Goal: Task Accomplishment & Management: Manage account settings

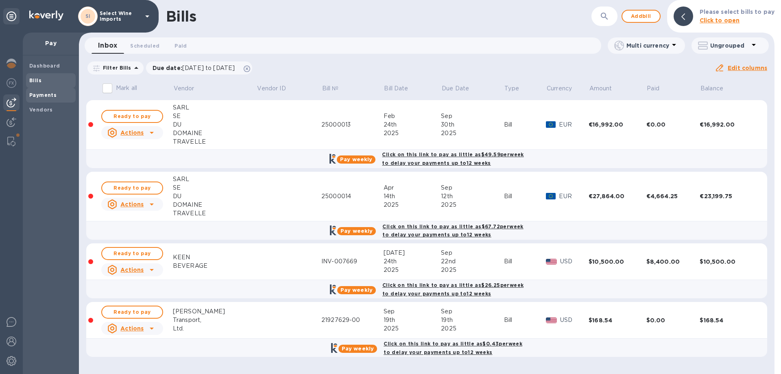
click at [46, 93] on b "Payments" at bounding box center [42, 95] width 27 height 6
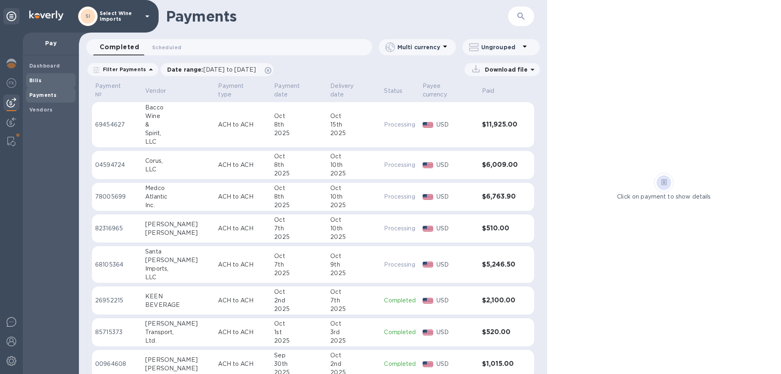
click at [39, 79] on b "Bills" at bounding box center [35, 80] width 12 height 6
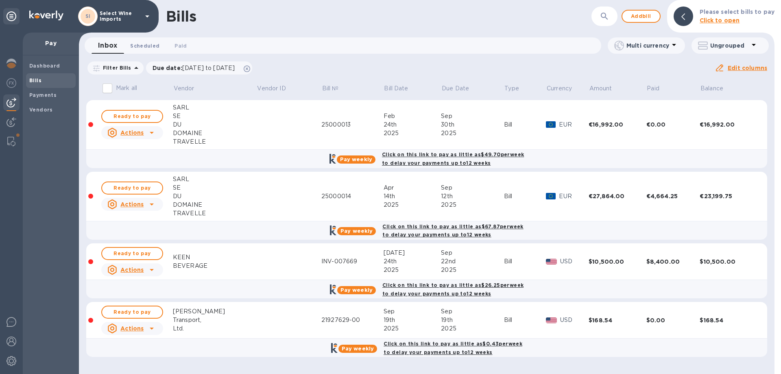
click at [149, 44] on span "Scheduled 0" at bounding box center [144, 46] width 29 height 9
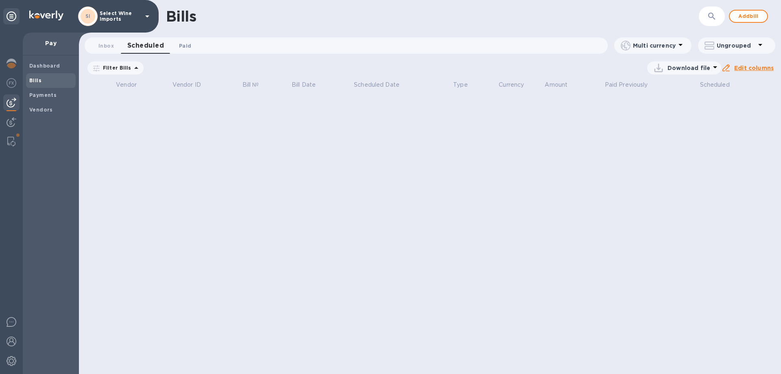
click at [181, 46] on span "Paid 0" at bounding box center [185, 46] width 12 height 9
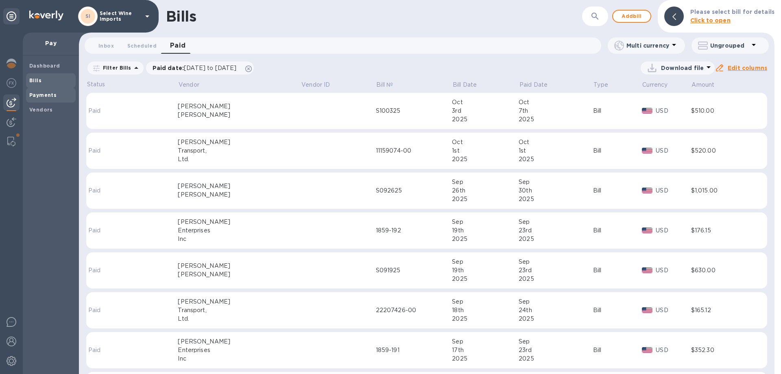
click at [37, 93] on b "Payments" at bounding box center [42, 95] width 27 height 6
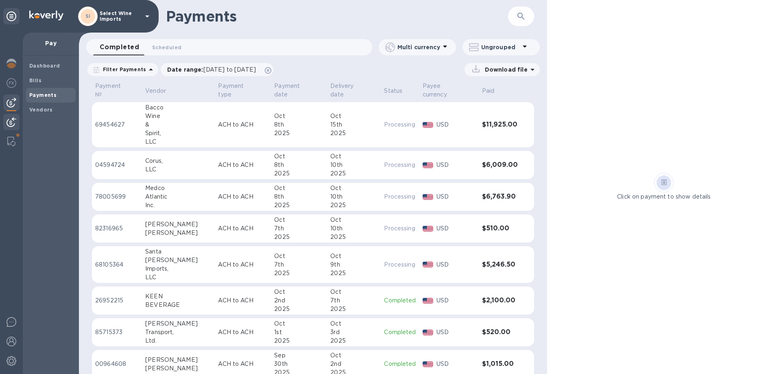
click at [16, 119] on div at bounding box center [11, 123] width 16 height 18
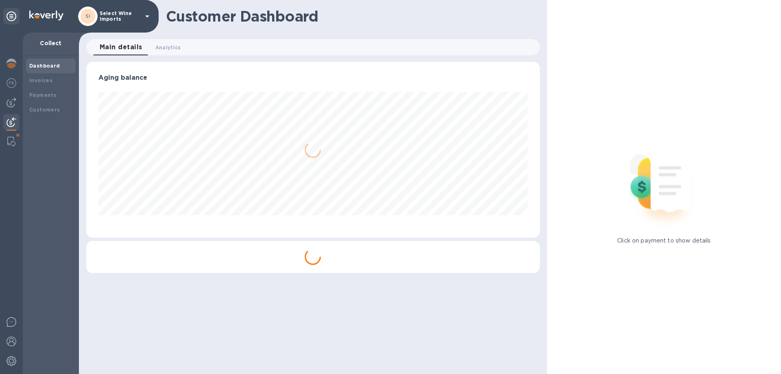
scroll to position [176, 453]
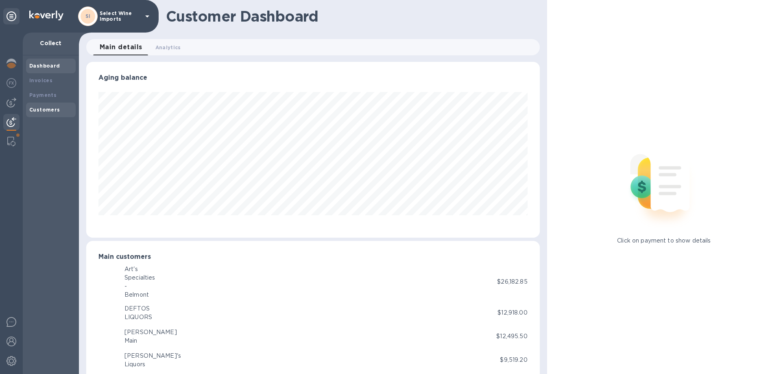
click at [49, 108] on b "Customers" at bounding box center [44, 110] width 31 height 6
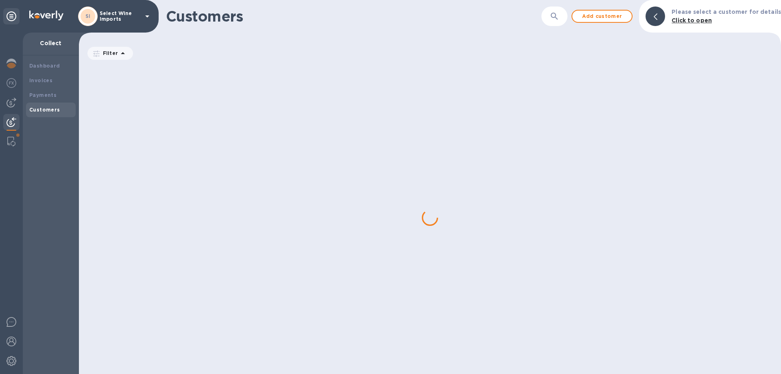
click at [551, 15] on button "button" at bounding box center [555, 17] width 20 height 20
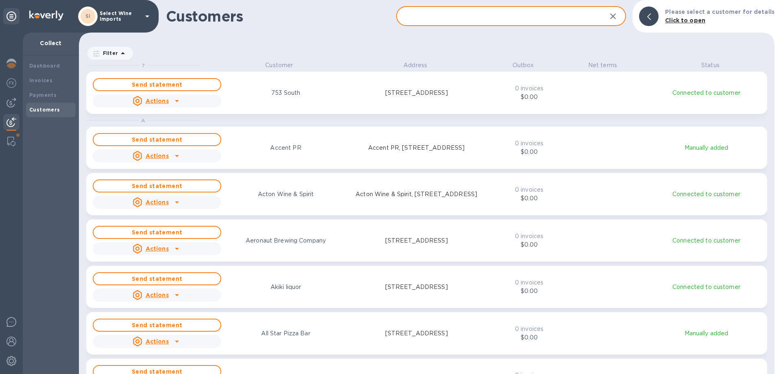
scroll to position [307, 693]
click at [483, 9] on input "text" at bounding box center [498, 17] width 204 height 20
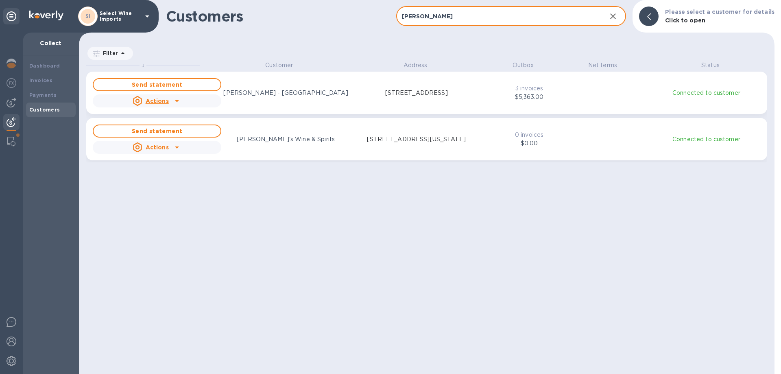
type input "[PERSON_NAME]"
click at [280, 95] on p "[PERSON_NAME] - [GEOGRAPHIC_DATA]" at bounding box center [285, 93] width 125 height 9
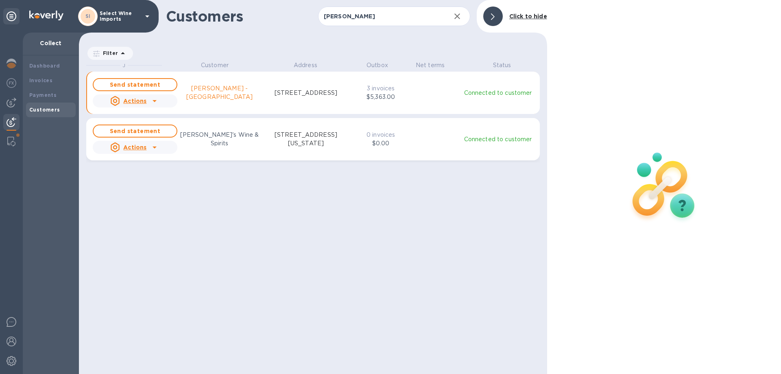
scroll to position [7, 4]
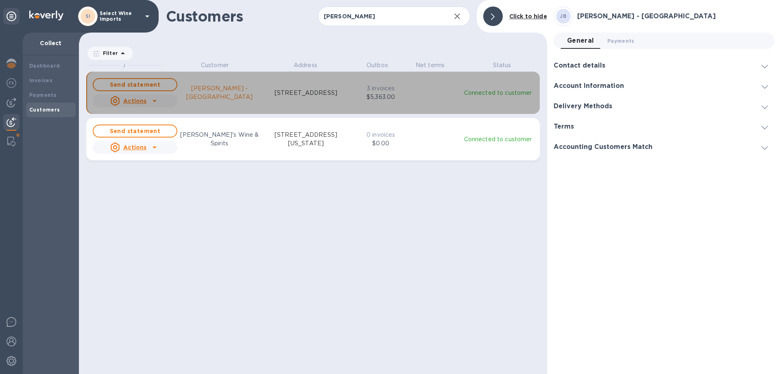
click at [297, 93] on p "[STREET_ADDRESS]" at bounding box center [306, 93] width 63 height 9
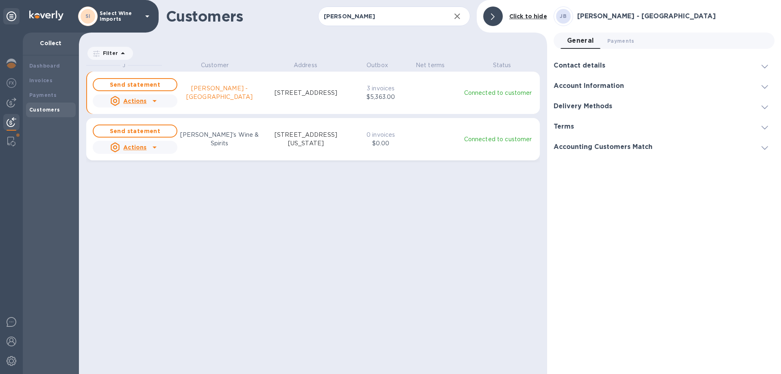
click at [297, 93] on p "[STREET_ADDRESS]" at bounding box center [306, 93] width 63 height 9
click at [41, 83] on div "Invoices" at bounding box center [50, 80] width 43 height 8
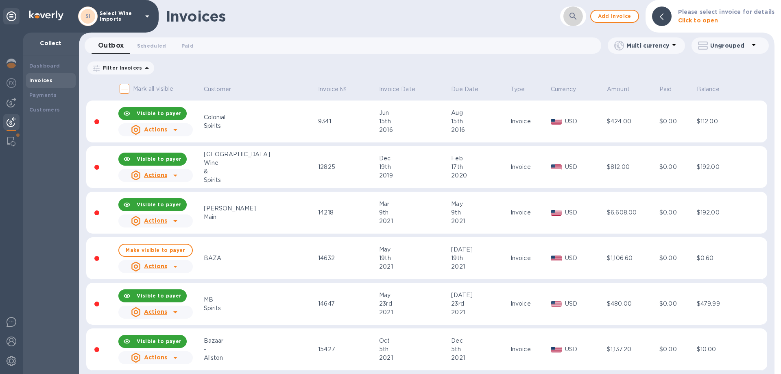
click at [572, 18] on icon "button" at bounding box center [573, 16] width 10 height 10
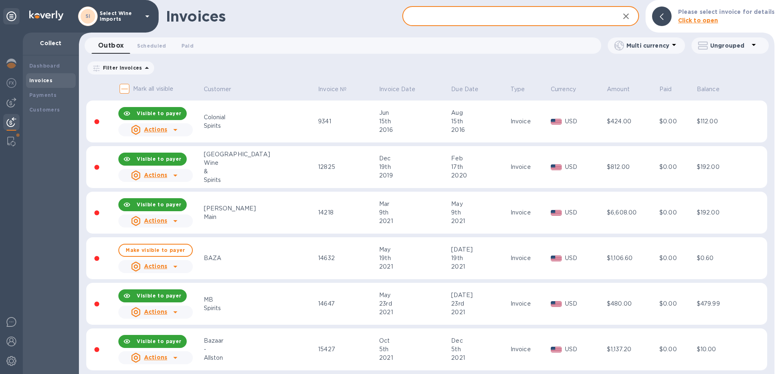
click at [491, 14] on input "text" at bounding box center [507, 17] width 210 height 20
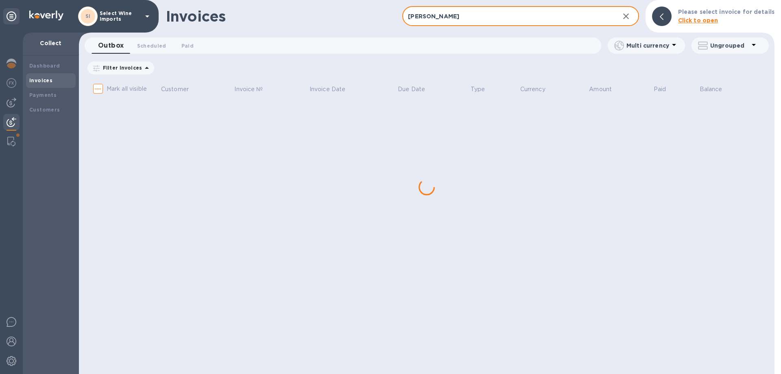
type input "jayt"
checkbox input "true"
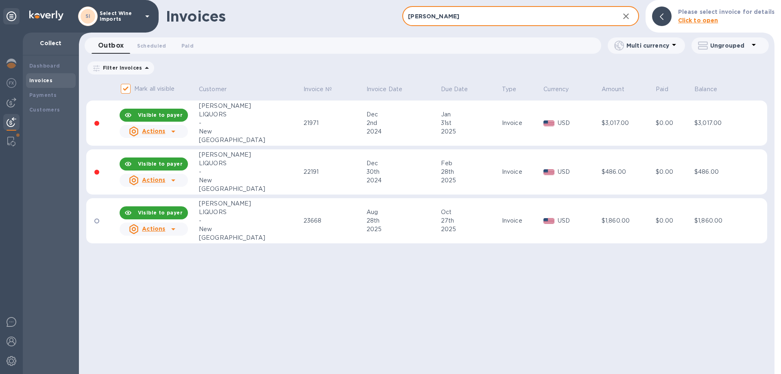
type input "[PERSON_NAME]"
click at [165, 131] on u "Actions" at bounding box center [153, 131] width 23 height 7
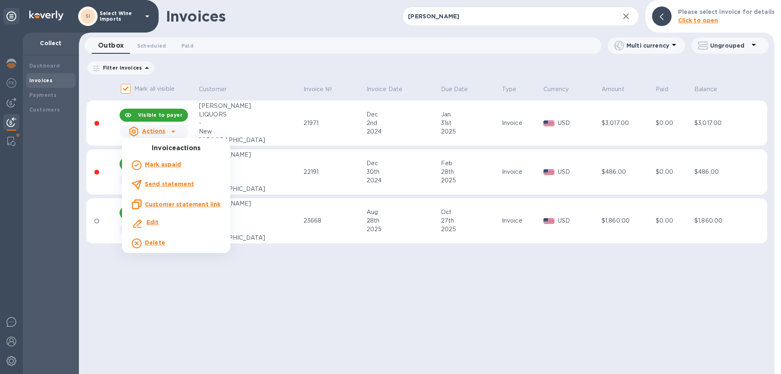
click at [163, 165] on b "Mark as paid" at bounding box center [163, 164] width 36 height 7
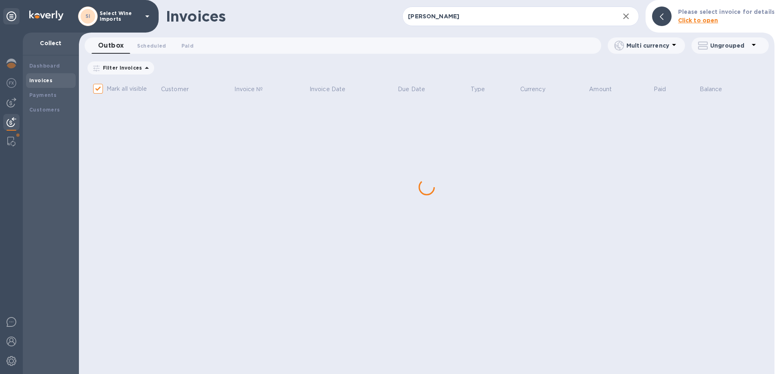
click at [163, 133] on div "Invoices [PERSON_NAME] ​ Add invoice Please select invoice for details Click to…" at bounding box center [427, 187] width 696 height 374
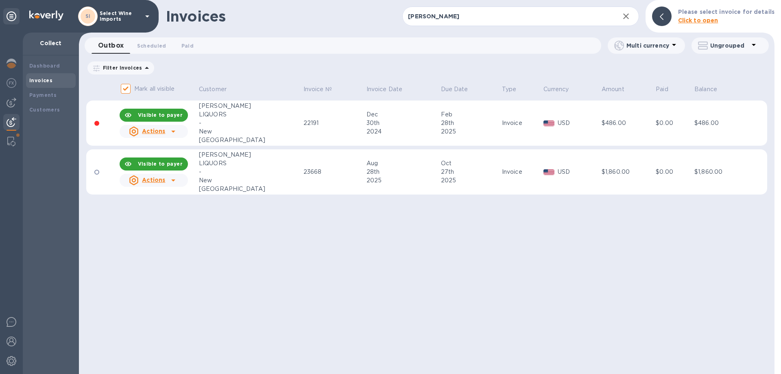
click at [163, 133] on u "Actions" at bounding box center [153, 131] width 23 height 7
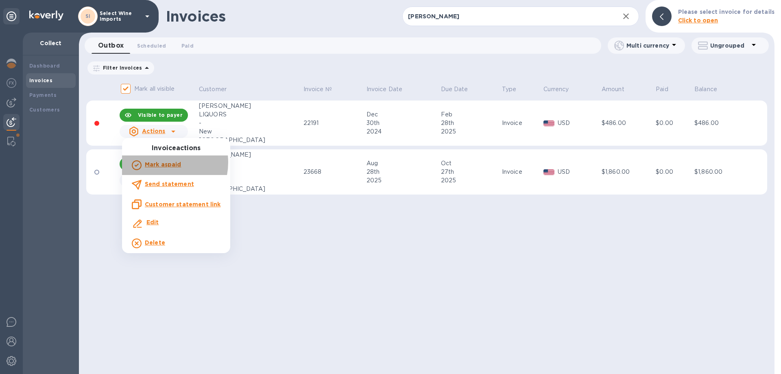
click at [160, 162] on b "Mark as paid" at bounding box center [163, 164] width 36 height 7
